Goal: Check status

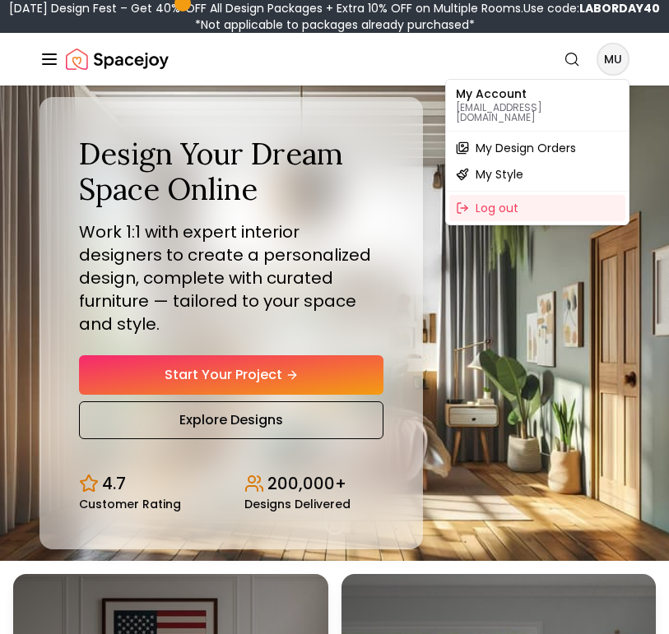
click at [559, 135] on div "My Design Orders" at bounding box center [537, 148] width 176 height 26
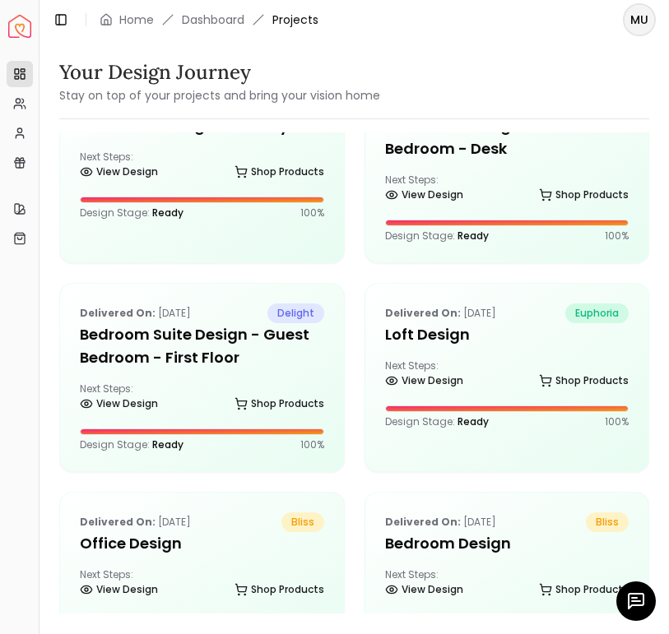
scroll to position [285, 0]
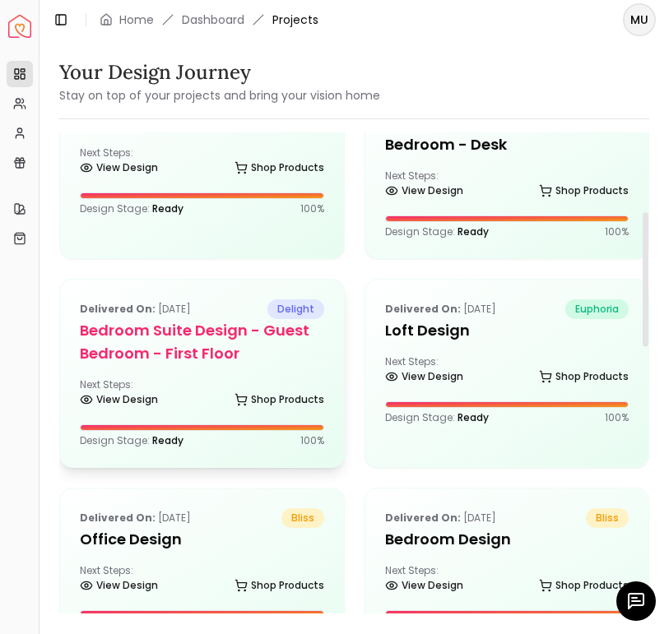
click at [197, 349] on h5 "Bedroom Suite design - Guest Bedroom - First Floor" at bounding box center [202, 342] width 244 height 46
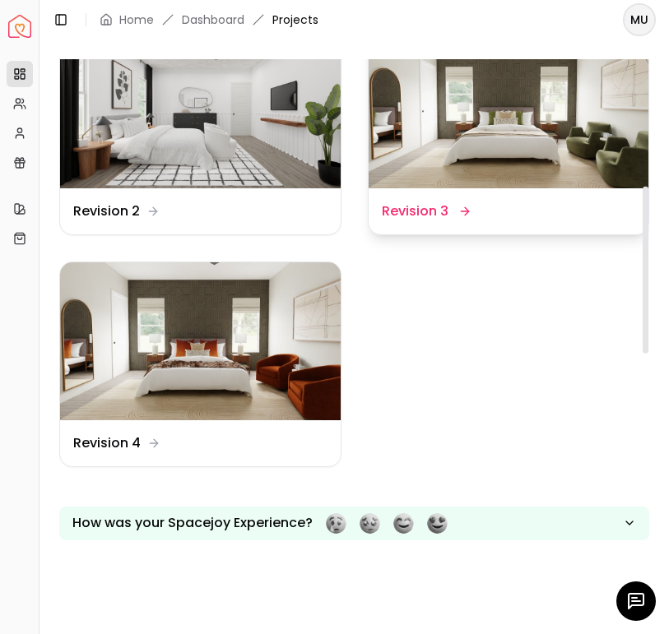
scroll to position [365, 0]
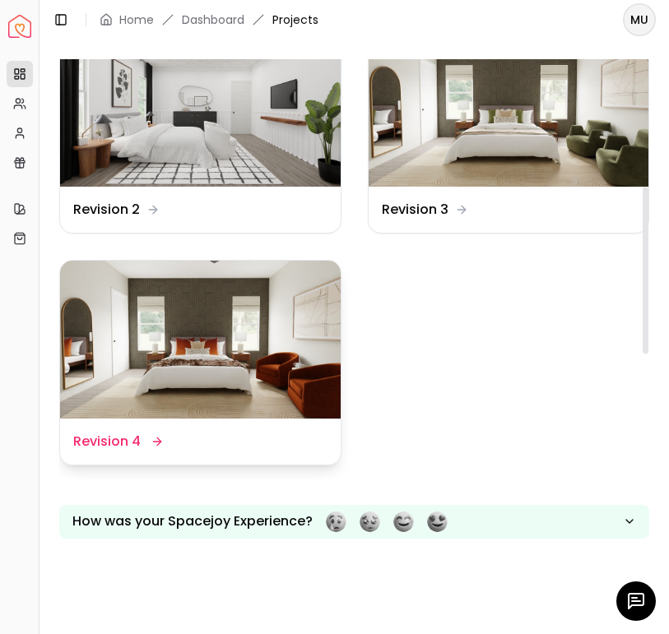
click at [258, 316] on img at bounding box center [200, 340] width 281 height 158
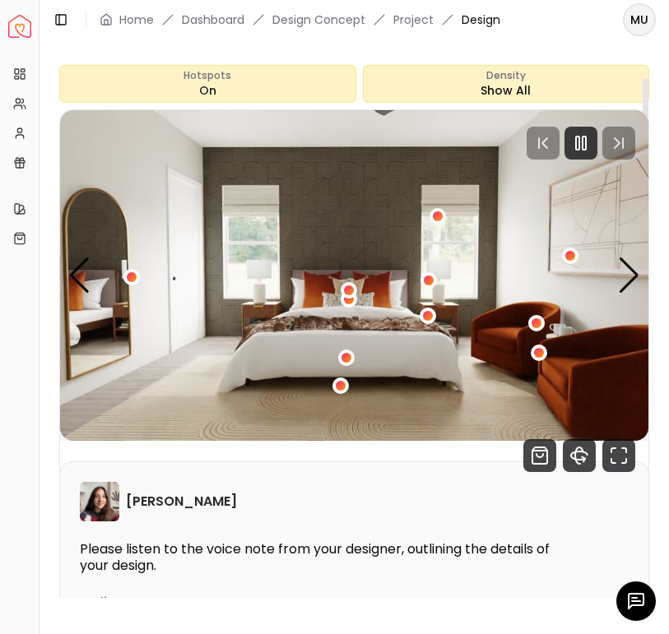
scroll to position [115, 0]
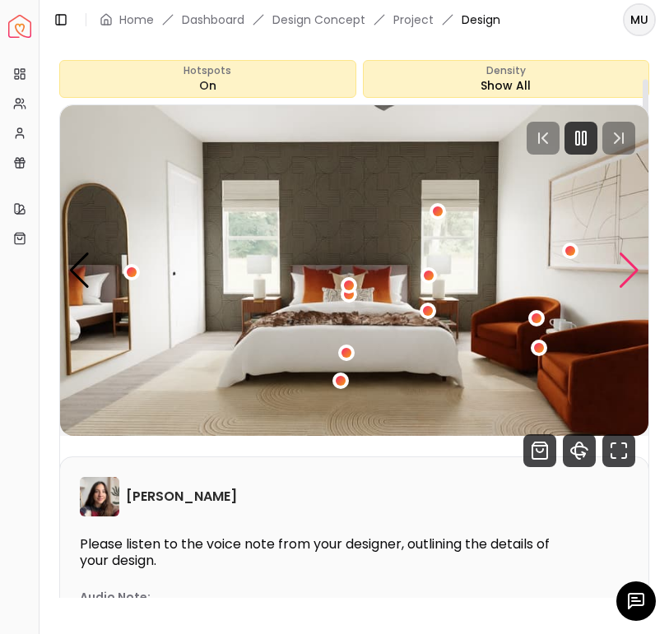
click at [639, 262] on div "Next slide" at bounding box center [629, 271] width 22 height 36
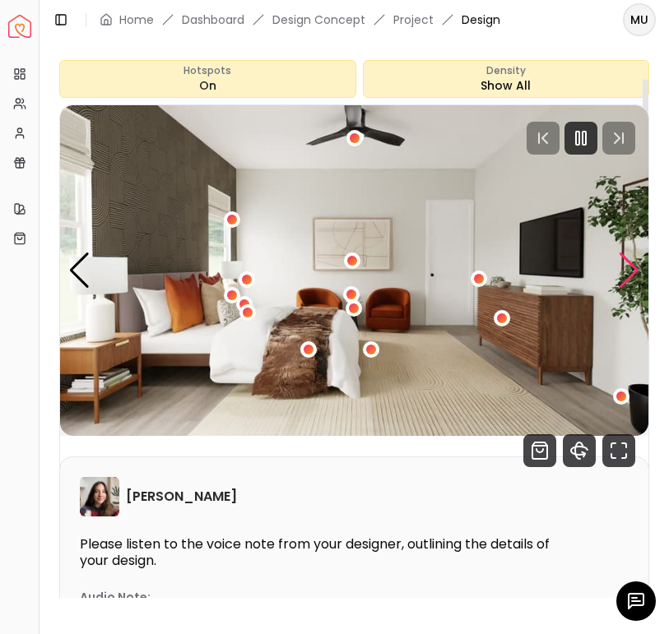
click at [639, 262] on div "Next slide" at bounding box center [629, 271] width 22 height 36
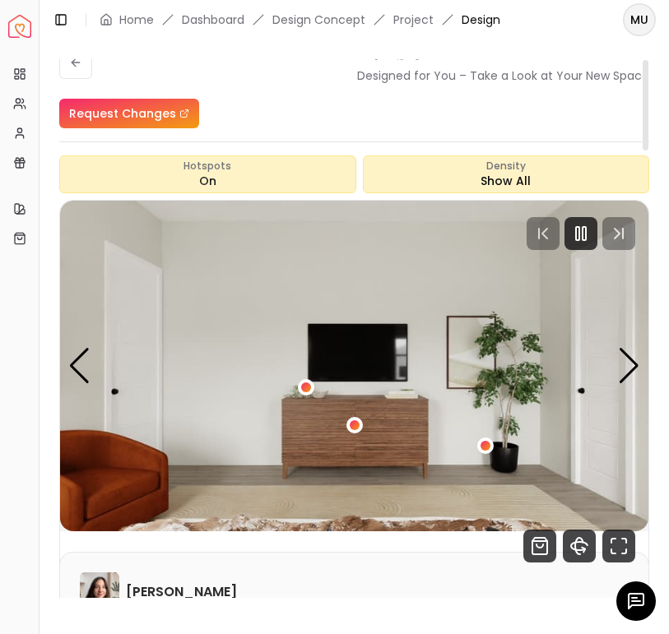
scroll to position [22, 0]
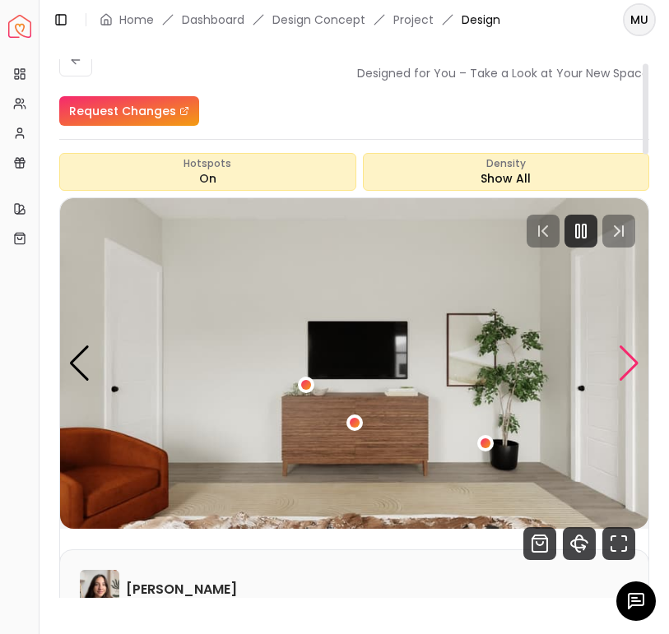
click at [628, 373] on div "Next slide" at bounding box center [629, 363] width 22 height 36
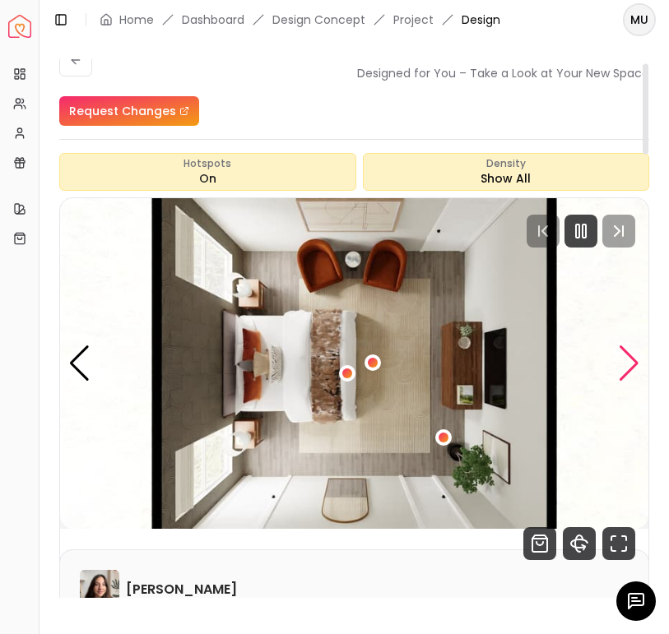
click at [628, 373] on div "Next slide" at bounding box center [629, 363] width 22 height 36
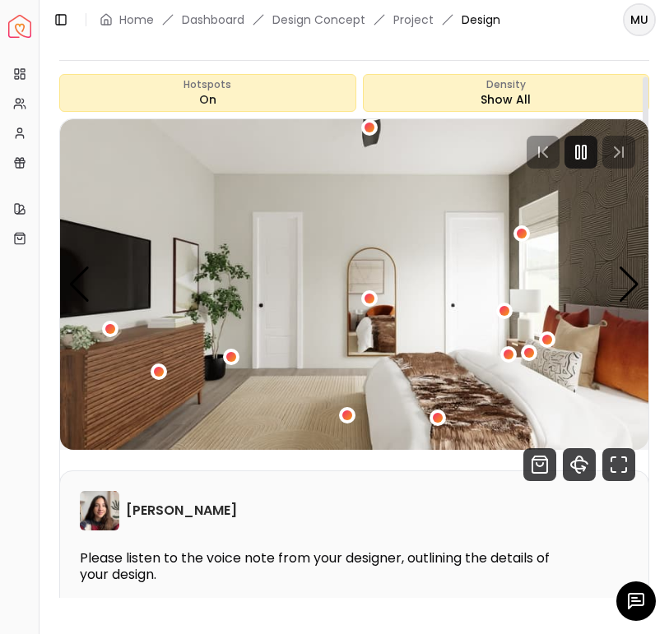
scroll to position [101, 0]
click at [348, 412] on div "5 / 5" at bounding box center [347, 416] width 12 height 12
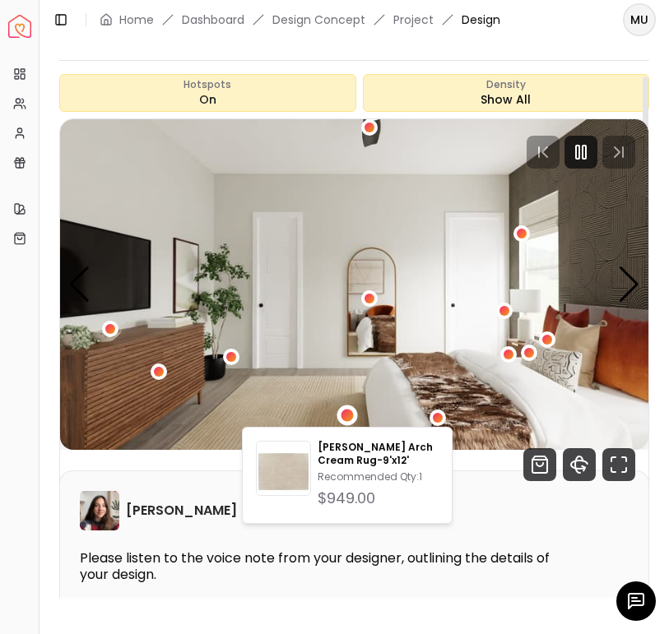
click at [562, 322] on img "5 / 5" at bounding box center [354, 284] width 588 height 331
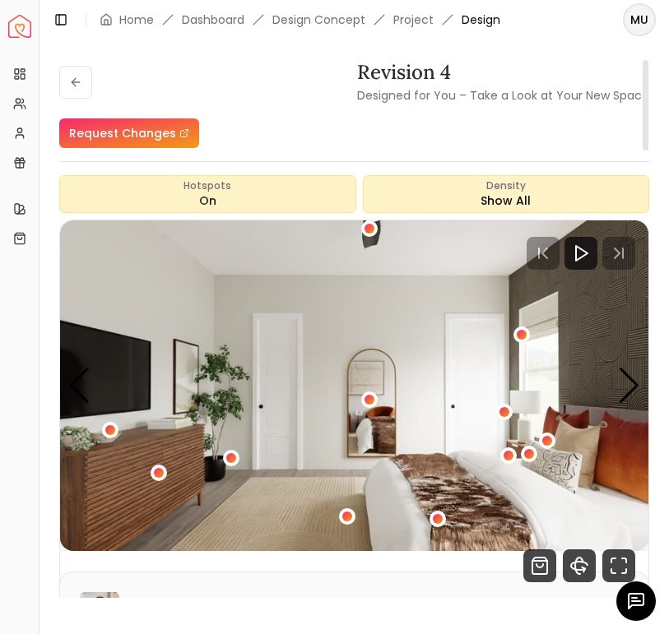
scroll to position [0, 0]
